Goal: Task Accomplishment & Management: Use online tool/utility

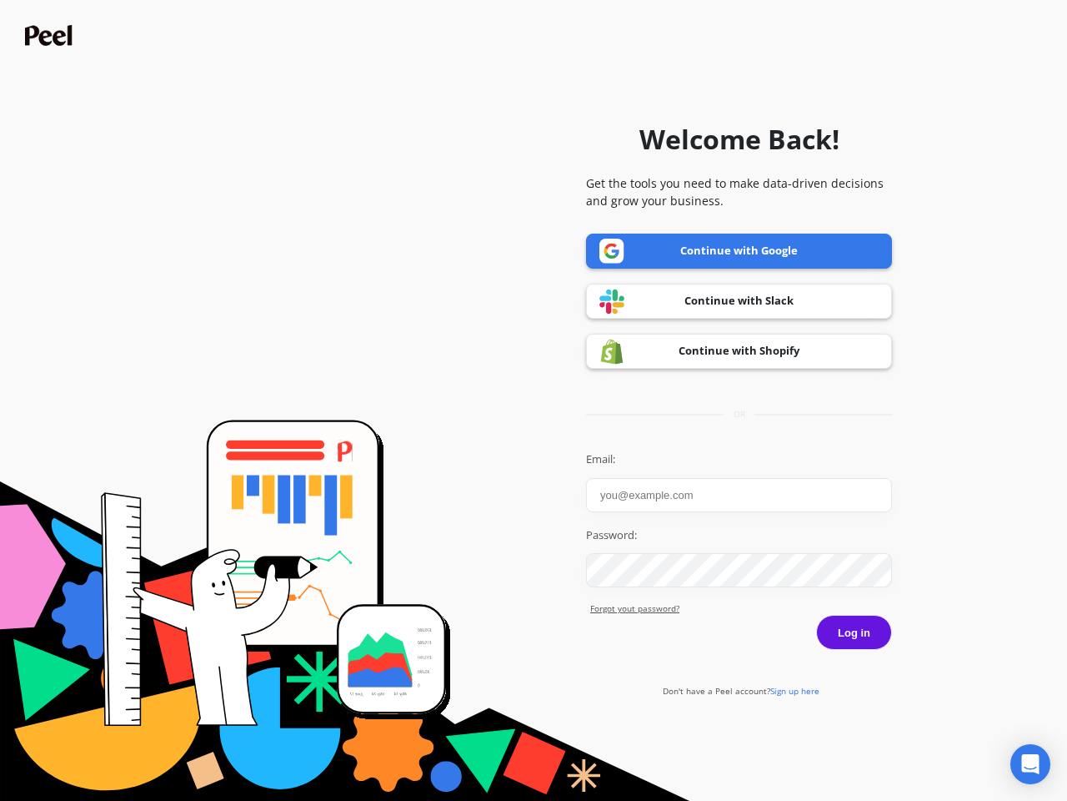
click at [1031, 764] on icon "Open Intercom Messenger" at bounding box center [1031, 764] width 18 height 20
